Goal: Register for event/course

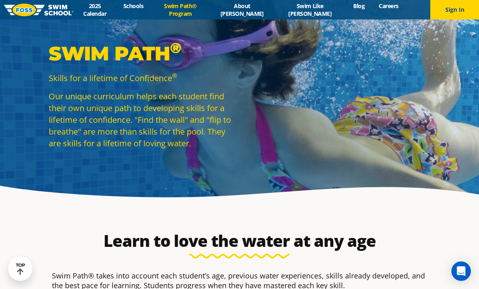
select select "3-years"
select select "3-years-when-in-the-water-reliant-on-a-life-jacket-or-floatation-device"
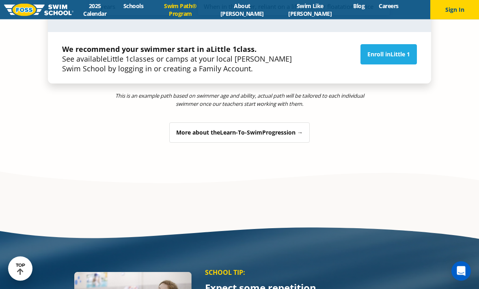
scroll to position [1060, 0]
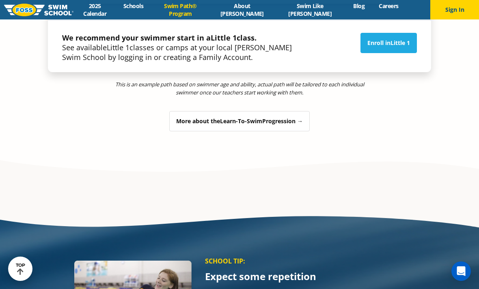
click at [245, 117] on span "Learn-To-Swim" at bounding box center [241, 121] width 42 height 8
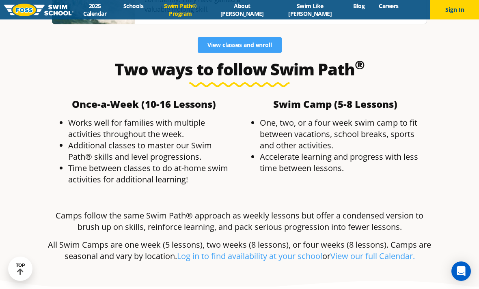
scroll to position [2322, 0]
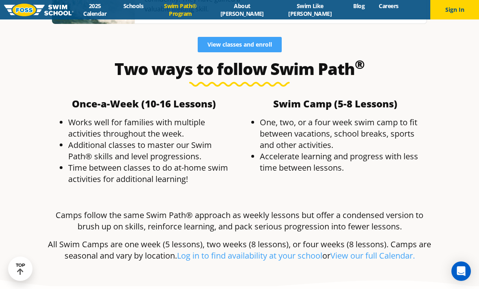
click at [360, 250] on link "View our full Calendar." at bounding box center [372, 255] width 84 height 11
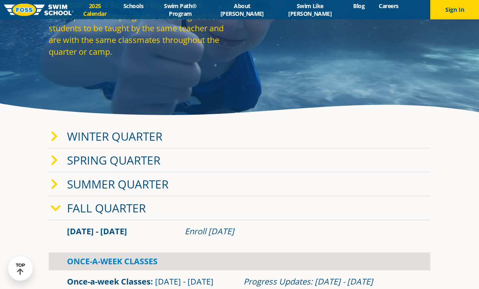
click at [134, 144] on link "Winter Quarter" at bounding box center [114, 136] width 95 height 15
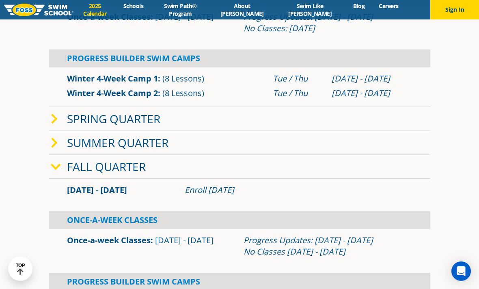
scroll to position [302, 0]
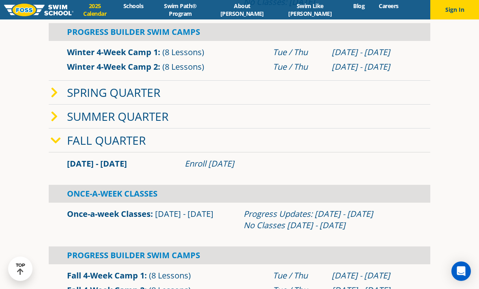
click at [120, 148] on link "Fall Quarter" at bounding box center [106, 140] width 79 height 15
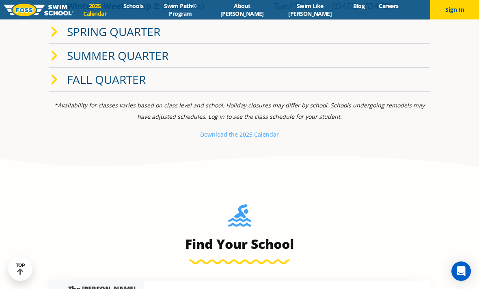
scroll to position [363, 0]
click at [258, 138] on small "e 2025 Calendar" at bounding box center [256, 134] width 44 height 8
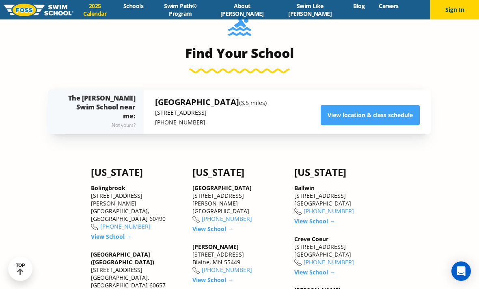
scroll to position [555, 0]
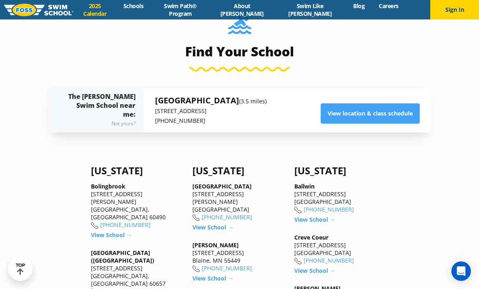
click at [382, 124] on link "View location & class schedule" at bounding box center [369, 113] width 99 height 20
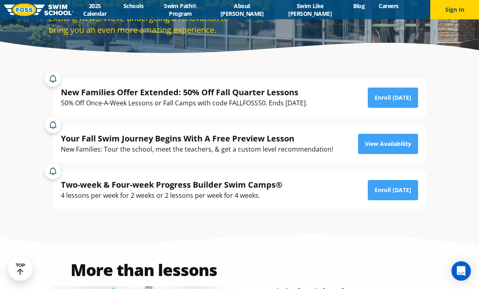
scroll to position [144, 0]
click at [386, 154] on link "View Availability" at bounding box center [388, 144] width 60 height 20
